Goal: Task Accomplishment & Management: Use online tool/utility

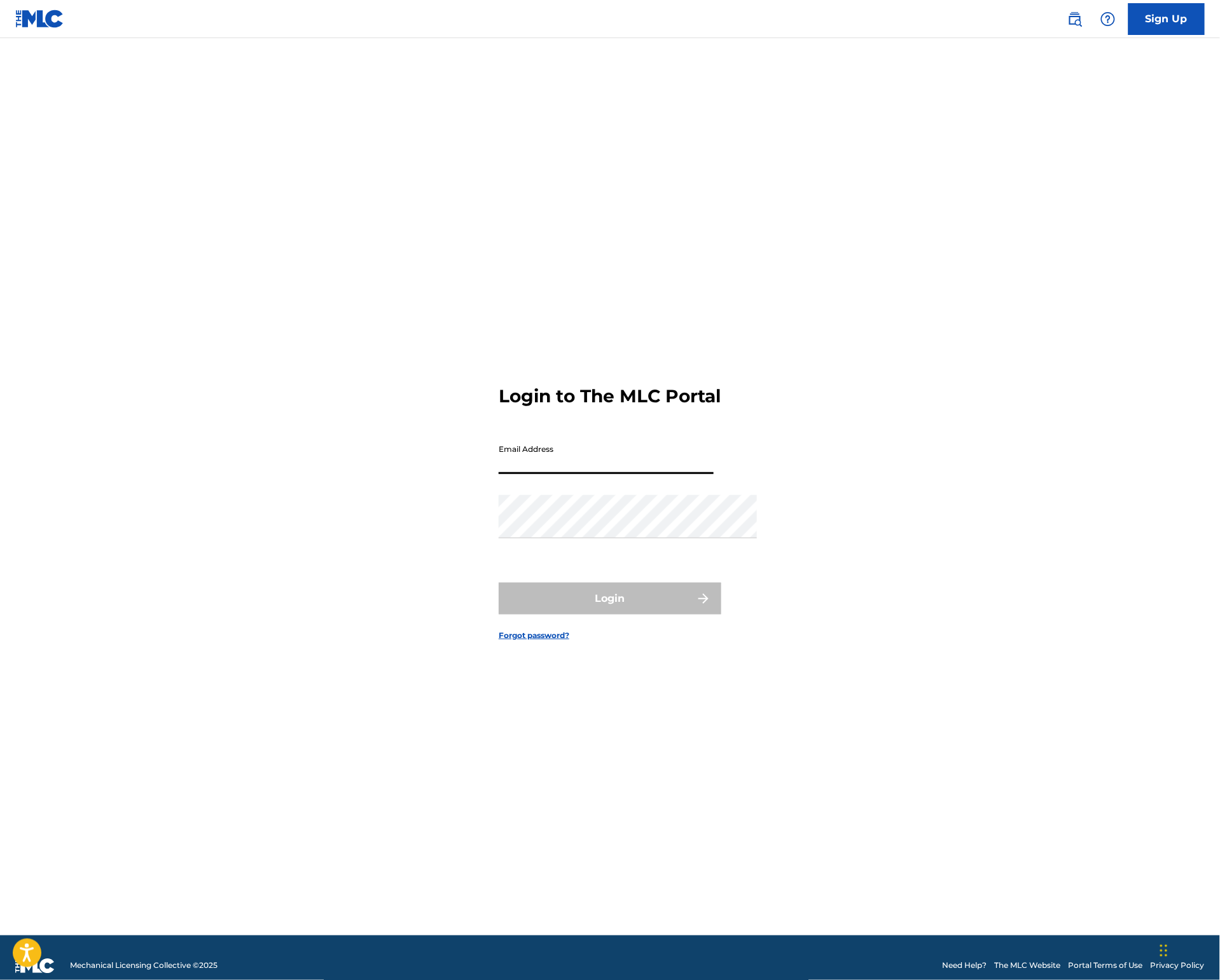
type input "[PERSON_NAME][EMAIL_ADDRESS][DOMAIN_NAME]"
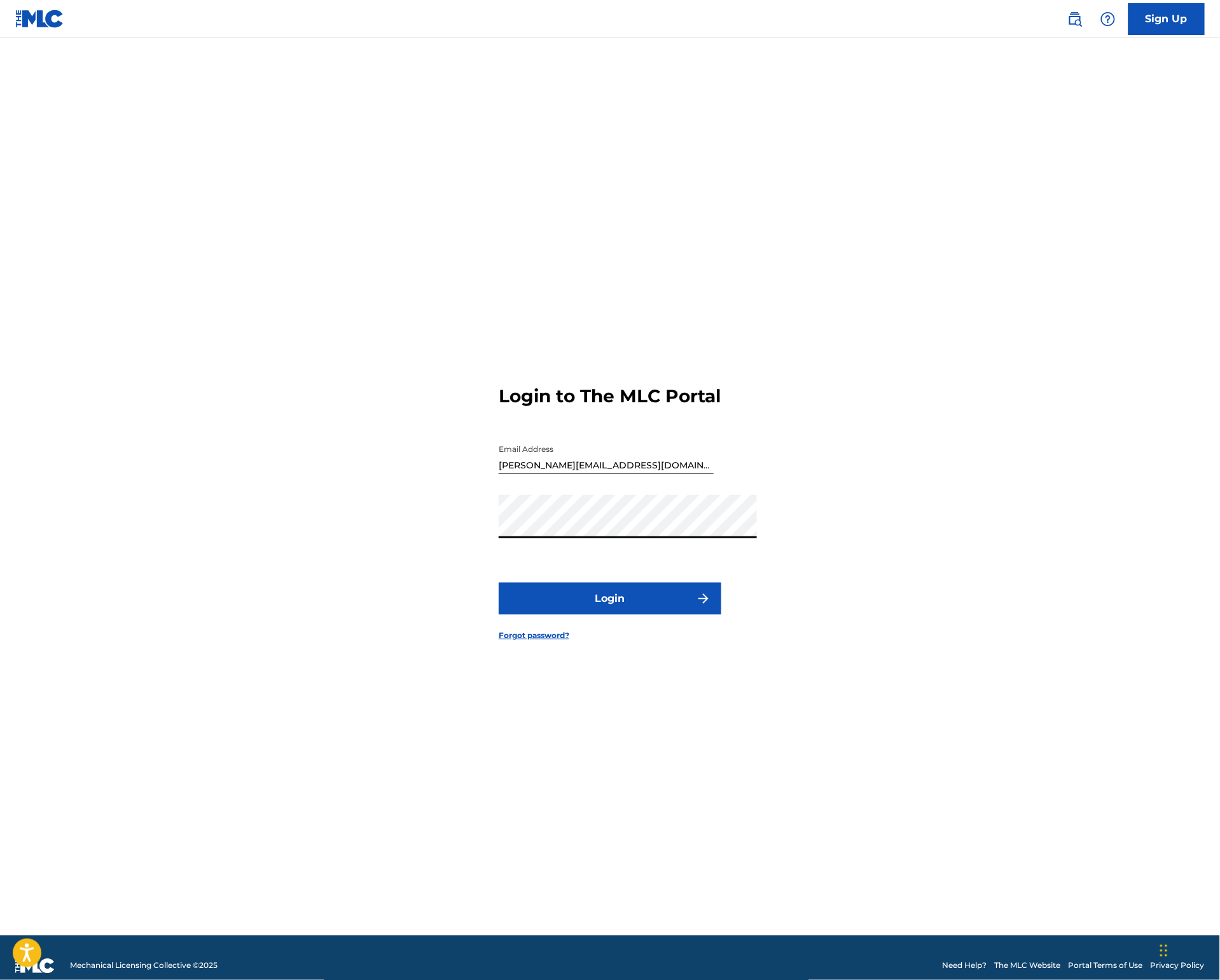
scroll to position [0, 2]
click at [643, 611] on button "Login" at bounding box center [610, 599] width 223 height 32
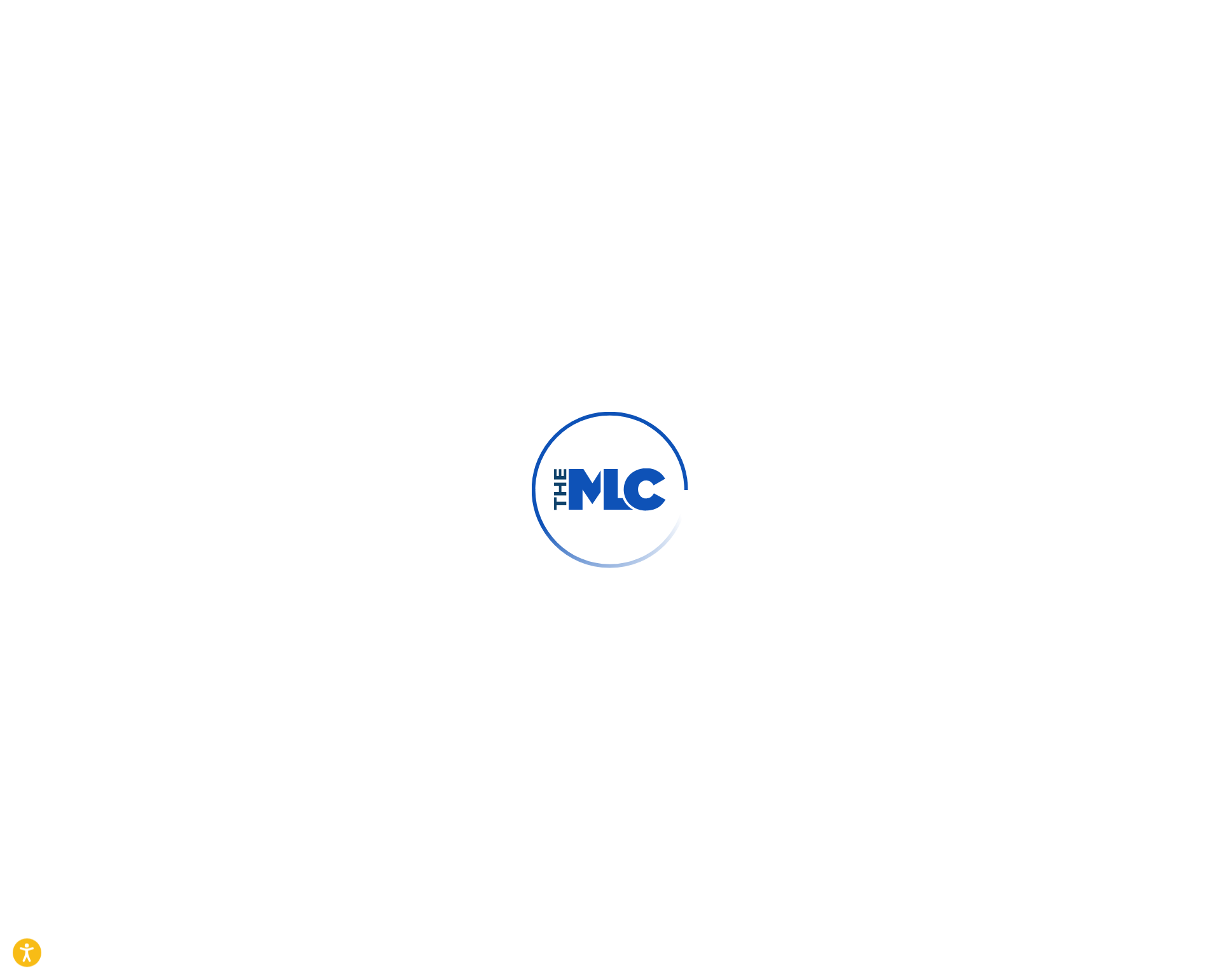
scroll to position [0, 0]
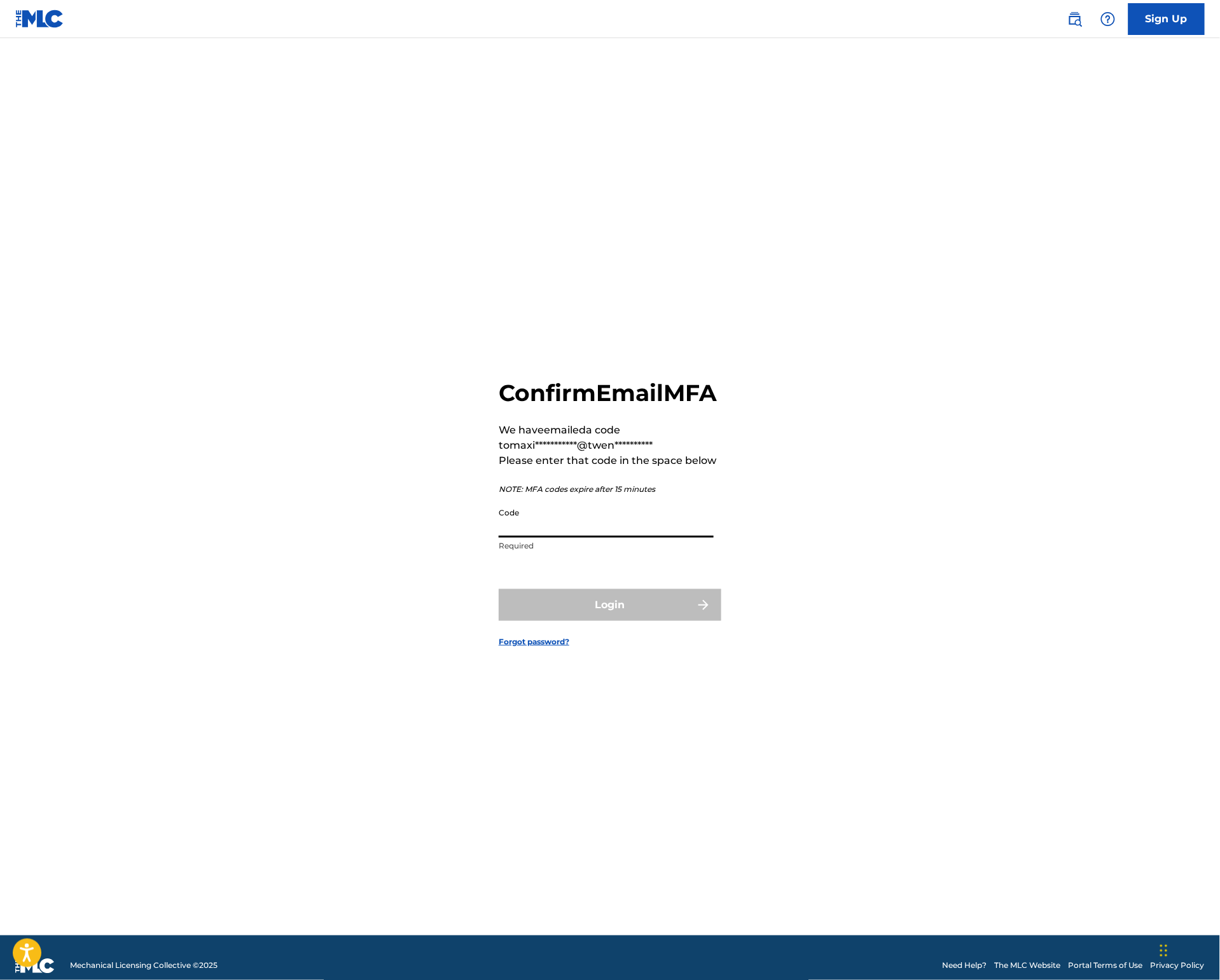
drag, startPoint x: 678, startPoint y: 537, endPoint x: 687, endPoint y: 538, distance: 9.1
click at [679, 537] on input "Code" at bounding box center [606, 519] width 215 height 36
paste input "696063"
type input "696063"
click at [669, 621] on button "Login" at bounding box center [610, 605] width 223 height 32
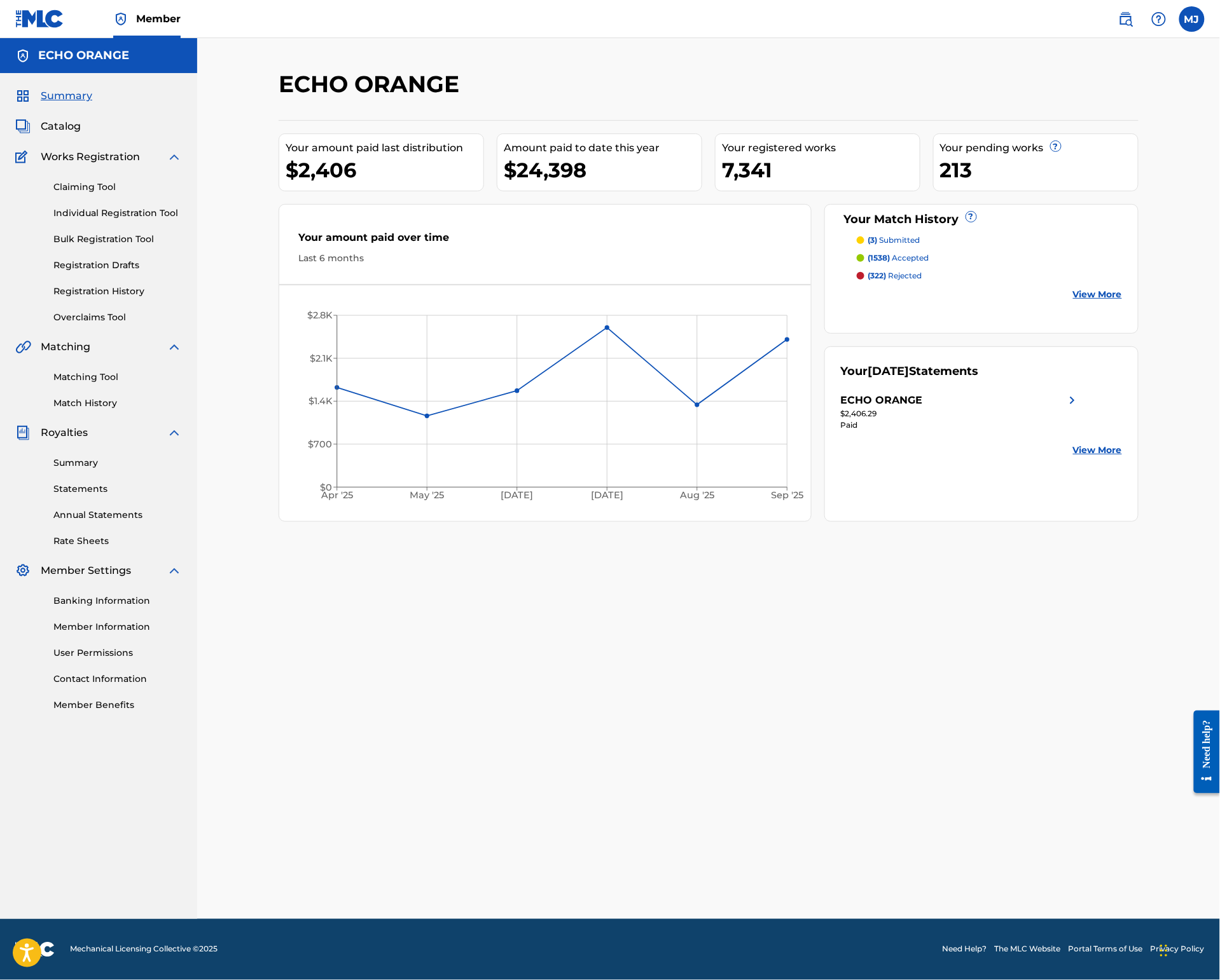
click at [95, 220] on link "Individual Registration Tool" at bounding box center [117, 213] width 129 height 14
